Goal: Information Seeking & Learning: Check status

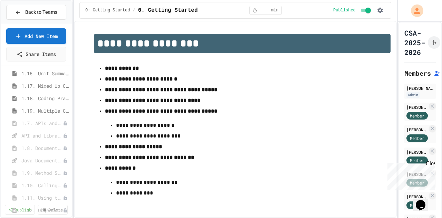
scroll to position [152, 0]
click at [42, 98] on span "1.18. Coding Practice 1a (1.1-1.6)" at bounding box center [45, 97] width 48 height 7
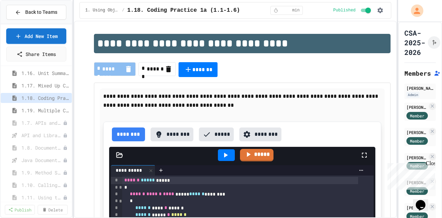
click at [380, 13] on icon "button" at bounding box center [379, 10] width 7 height 7
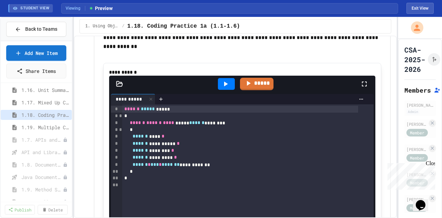
scroll to position [4851, 0]
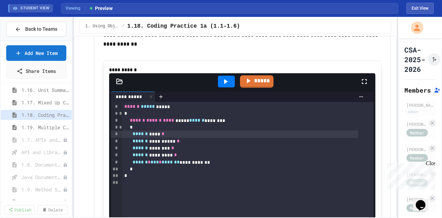
click at [178, 137] on div "****** **** *" at bounding box center [240, 133] width 236 height 7
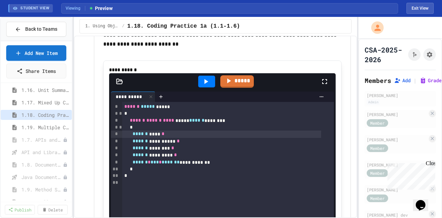
scroll to position [4860, 0]
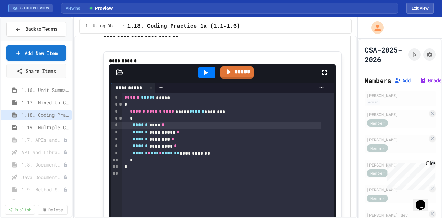
click at [356, 86] on div "**********" at bounding box center [221, 117] width 442 height 201
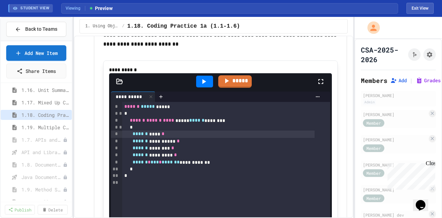
click at [431, 163] on div "Close" at bounding box center [429, 164] width 9 height 9
click at [421, 12] on button "Exit View" at bounding box center [419, 8] width 27 height 11
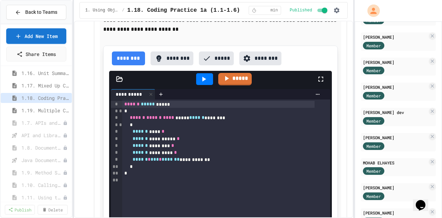
scroll to position [0, 0]
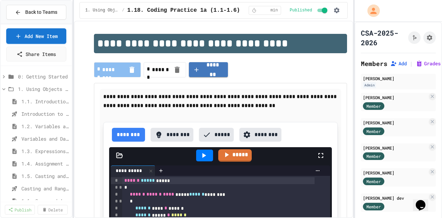
click at [421, 67] on icon at bounding box center [418, 63] width 7 height 7
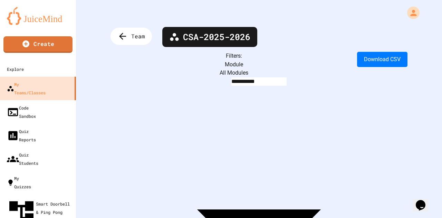
click at [182, 64] on body "**********" at bounding box center [221, 109] width 442 height 218
type input "**********"
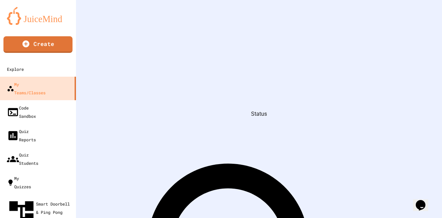
scroll to position [603, 0]
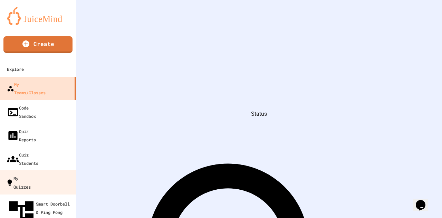
click at [44, 170] on link "My Quizzes" at bounding box center [38, 182] width 78 height 24
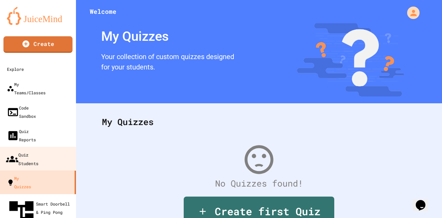
click at [46, 147] on link "Quiz Students" at bounding box center [38, 159] width 78 height 24
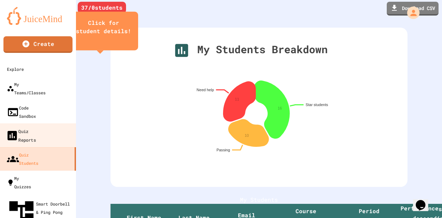
click at [49, 123] on link "Quiz Reports" at bounding box center [38, 135] width 78 height 24
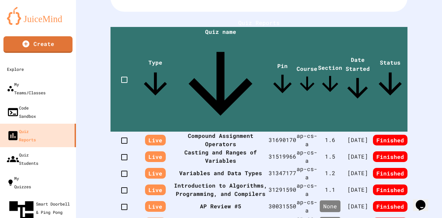
scroll to position [129, 0]
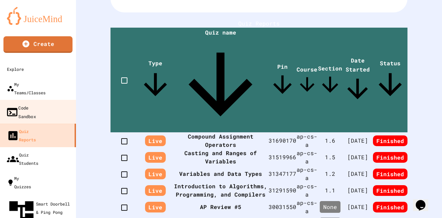
click at [58, 102] on link "Code Sandbox" at bounding box center [38, 112] width 78 height 24
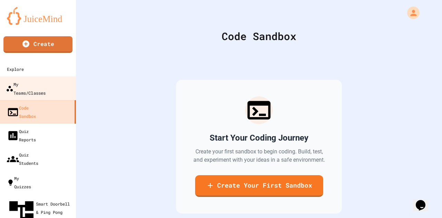
click at [58, 85] on link "My Teams/Classes" at bounding box center [38, 88] width 78 height 24
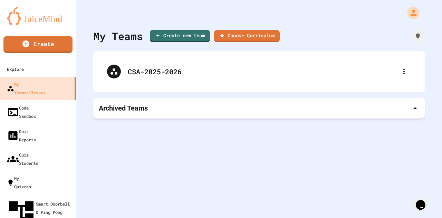
click at [144, 76] on div "CSA-2025-2026" at bounding box center [262, 71] width 269 height 10
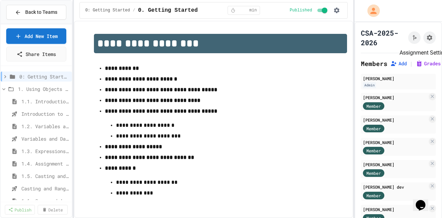
click at [426, 41] on icon "Assignment Settings" at bounding box center [429, 37] width 7 height 7
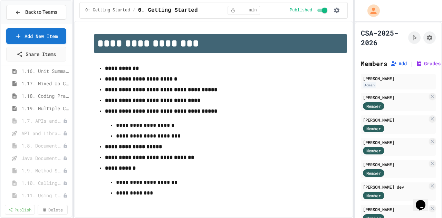
scroll to position [154, 0]
click at [49, 93] on span "1.18. Coding Practice 1a (1.1-1.6)" at bounding box center [45, 95] width 48 height 7
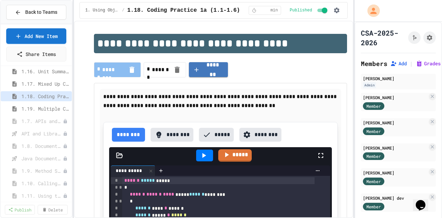
click at [392, 110] on div "Member" at bounding box center [380, 105] width 35 height 9
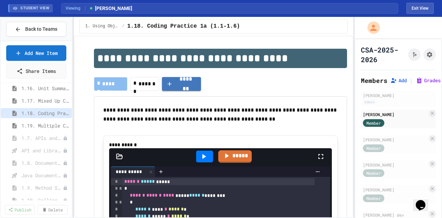
click at [424, 11] on button "Exit View" at bounding box center [419, 8] width 27 height 11
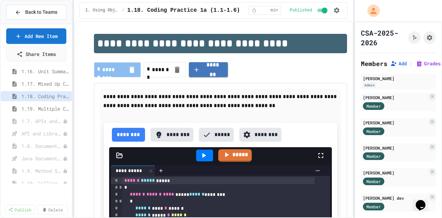
click at [48, 83] on span "1.17. Mixed Up Code Practice 1.1-1.6" at bounding box center [45, 83] width 48 height 7
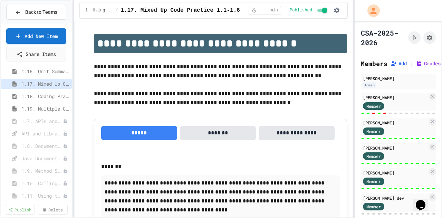
click at [44, 92] on span "1.18. Coding Practice 1a (1.1-1.6)" at bounding box center [45, 95] width 48 height 7
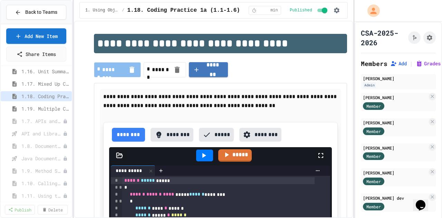
click at [43, 107] on span "1.19. Multiple Choice Exercises for Unit 1a (1.1-1.6)" at bounding box center [45, 108] width 48 height 7
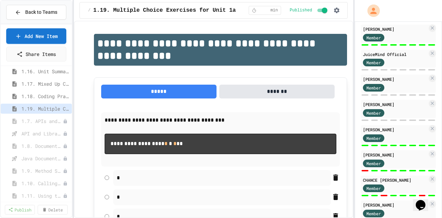
scroll to position [503, 0]
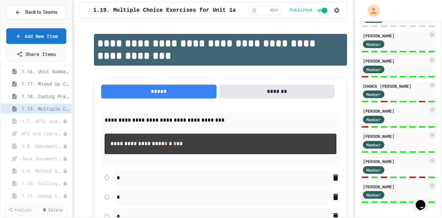
click at [48, 94] on span "1.18. Coding Practice 1a (1.1-1.6)" at bounding box center [45, 95] width 48 height 7
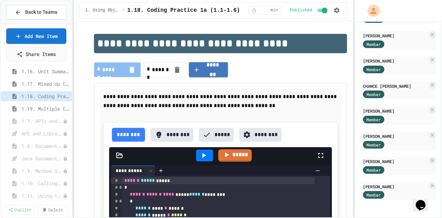
click at [49, 110] on span "1.19. Multiple Choice Exercises for Unit 1a (1.1-1.6)" at bounding box center [45, 108] width 48 height 7
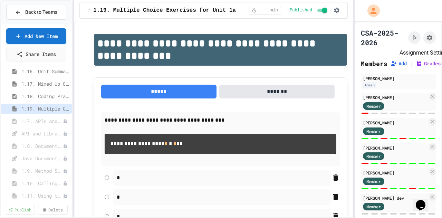
click at [426, 41] on icon "Assignment Settings" at bounding box center [429, 37] width 7 height 7
click at [38, 96] on span "1.18. Coding Practice 1a (1.1-1.6)" at bounding box center [45, 95] width 48 height 7
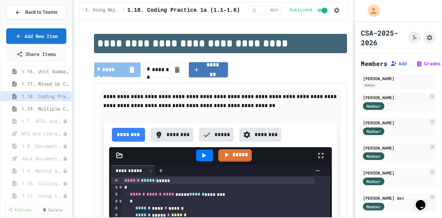
click at [425, 67] on button "Grades" at bounding box center [427, 63] width 25 height 7
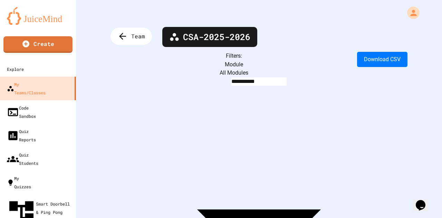
click at [191, 65] on body "**********" at bounding box center [221, 109] width 442 height 218
type input "**********"
